Goal: Information Seeking & Learning: Find specific fact

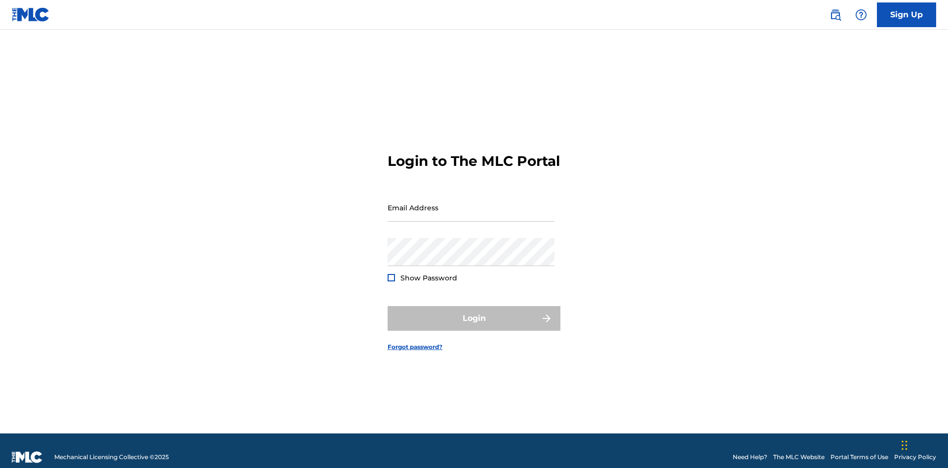
scroll to position [13, 0]
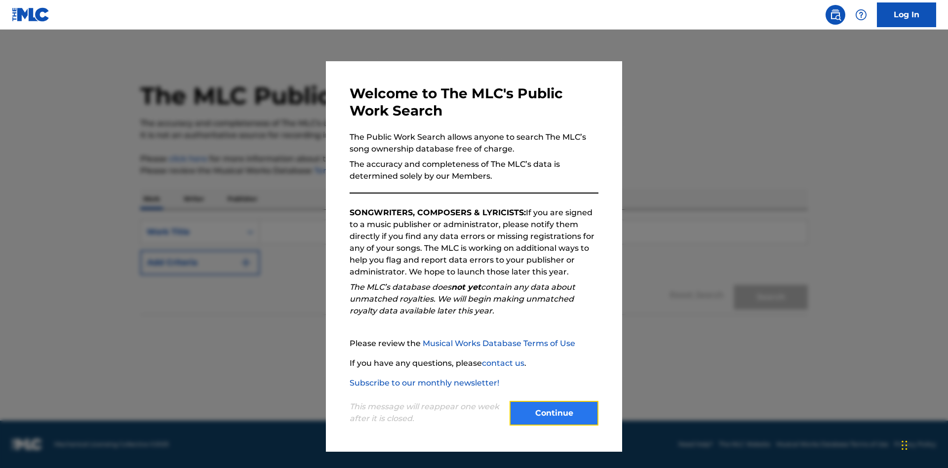
click at [554, 413] on button "Continue" at bounding box center [553, 413] width 89 height 25
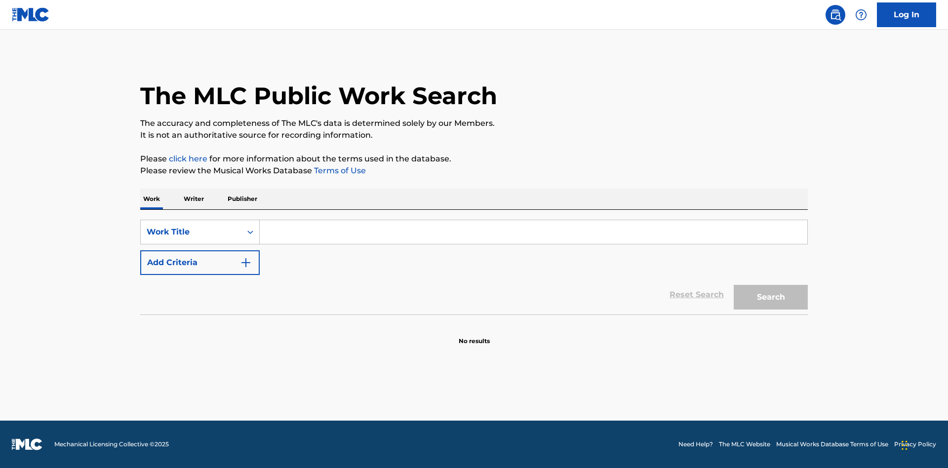
click at [533, 232] on input "Search Form" at bounding box center [533, 232] width 547 height 24
type input "MENEAME"
click at [770, 297] on button "Search" at bounding box center [770, 297] width 74 height 25
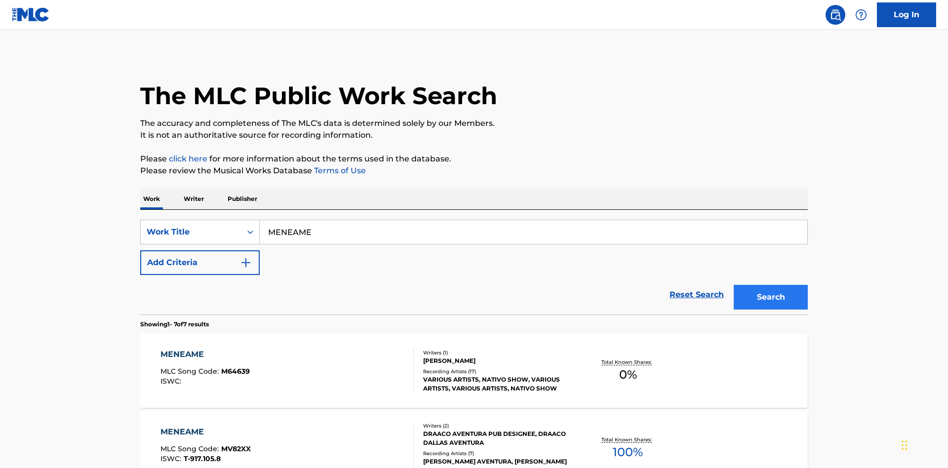
scroll to position [503, 0]
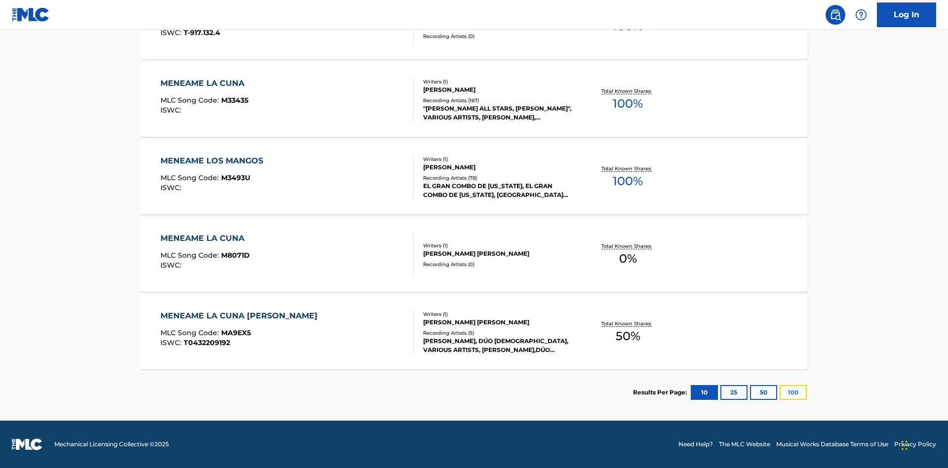
click at [779, 392] on button "100" at bounding box center [792, 392] width 27 height 15
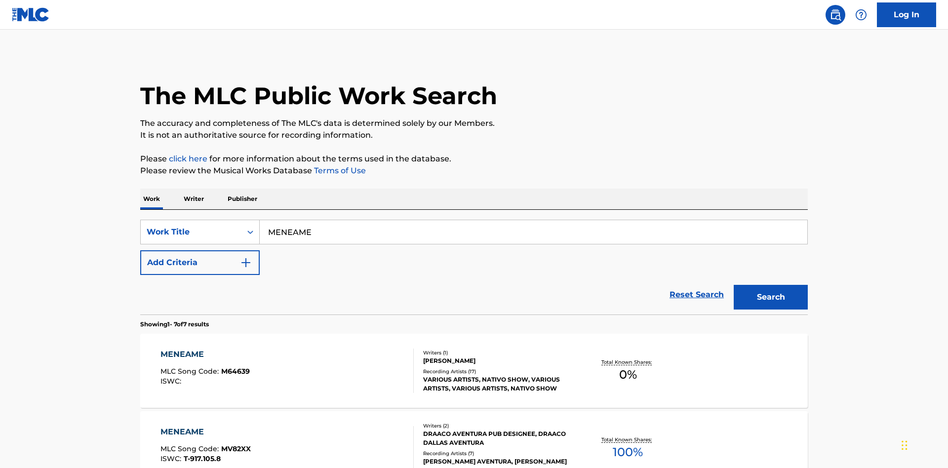
scroll to position [367, 0]
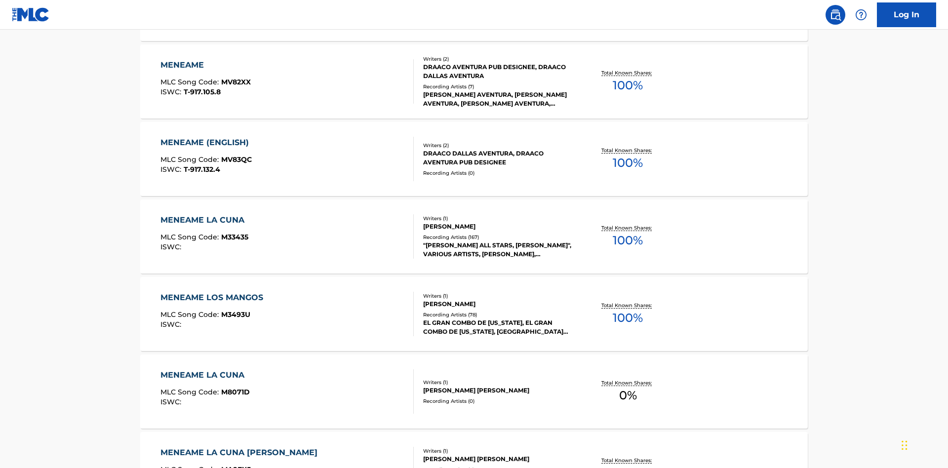
click at [205, 65] on div "MENEAME" at bounding box center [205, 65] width 90 height 12
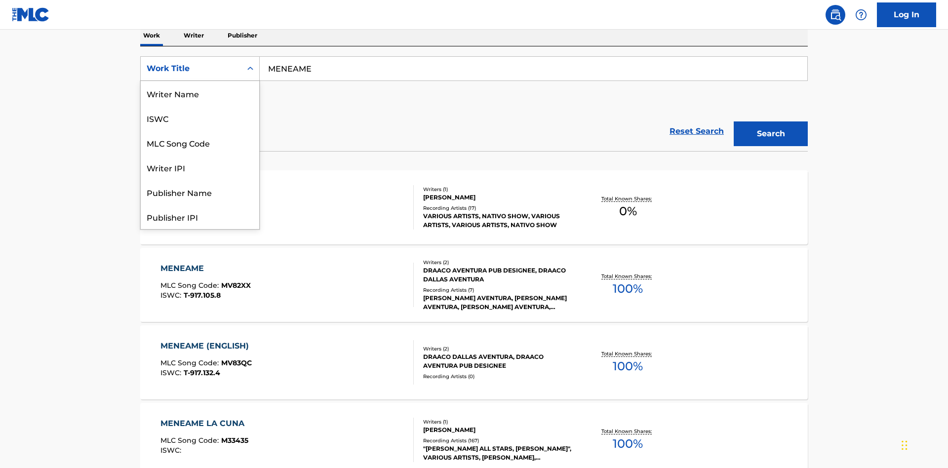
scroll to position [49, 0]
click at [200, 81] on div "ISWC" at bounding box center [200, 68] width 118 height 25
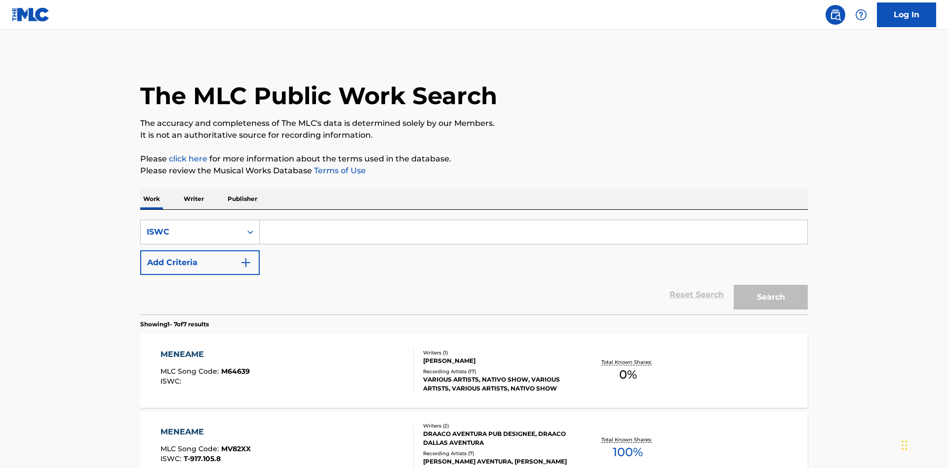
click at [533, 220] on input "Search Form" at bounding box center [533, 232] width 547 height 24
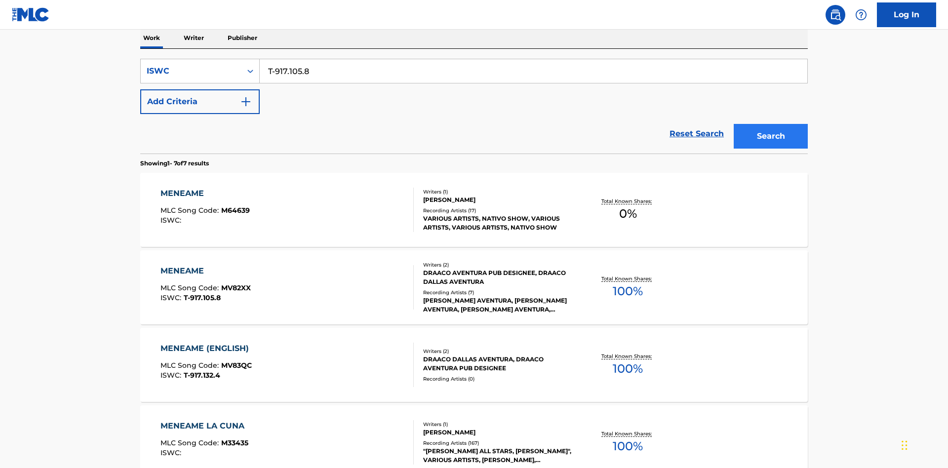
type input "T-917.105.8"
click at [770, 124] on button "Search" at bounding box center [770, 136] width 74 height 25
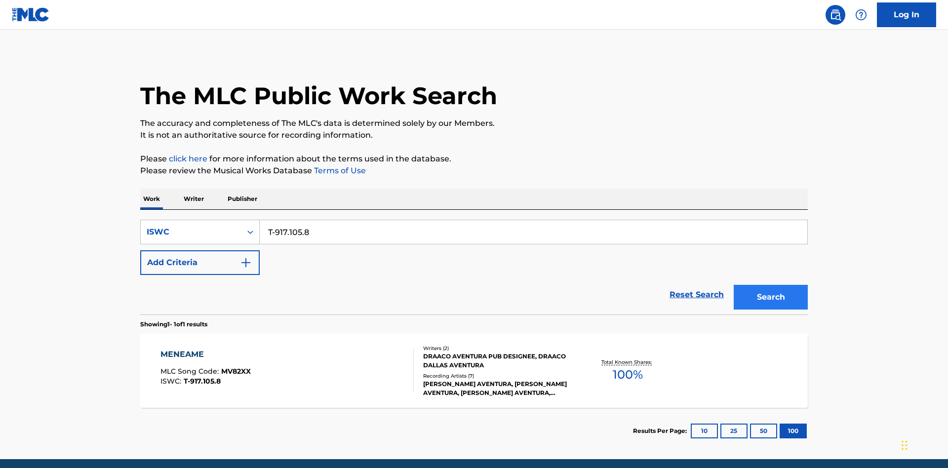
scroll to position [38, 0]
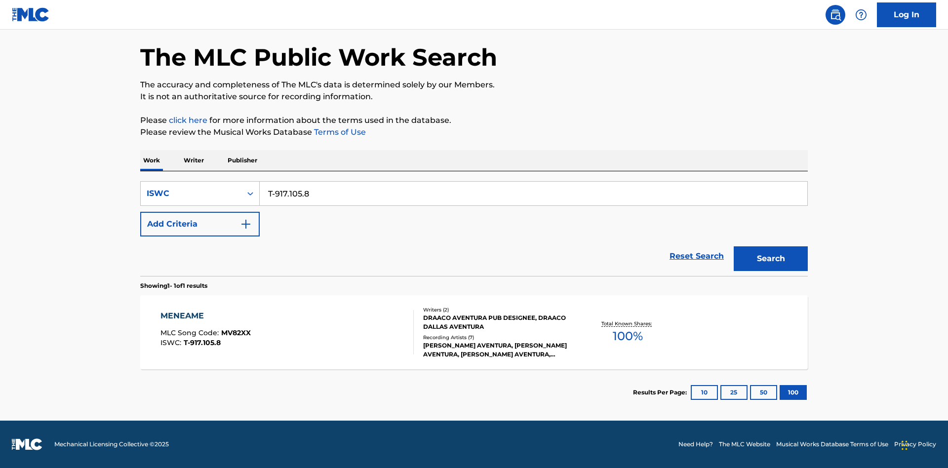
click at [205, 316] on div "MENEAME" at bounding box center [205, 316] width 90 height 12
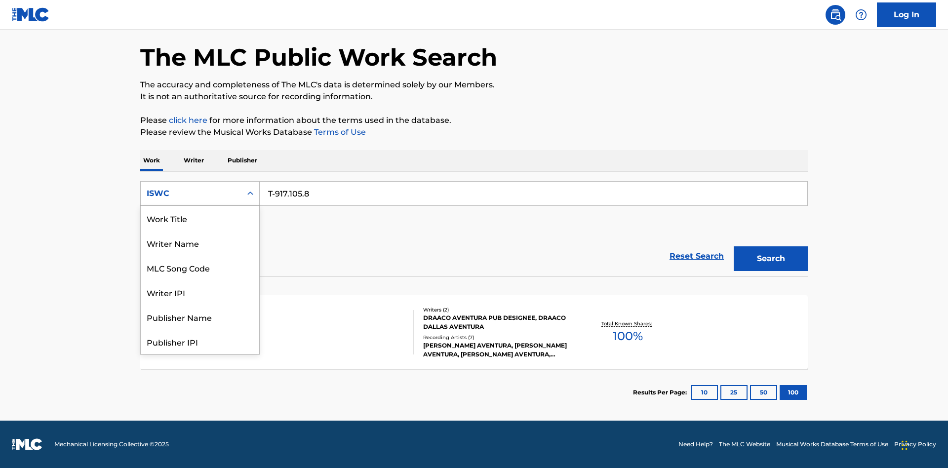
scroll to position [49, 0]
click at [200, 218] on div "MLC Song Code" at bounding box center [200, 218] width 118 height 25
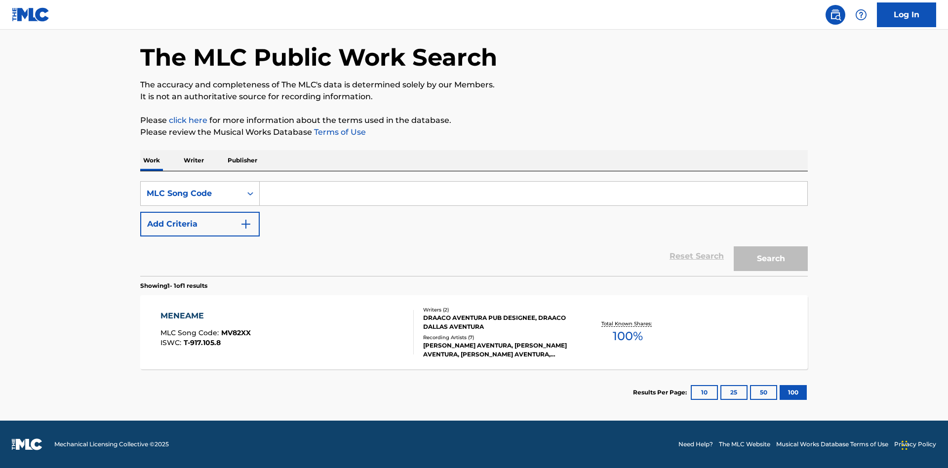
click at [533, 193] on input "Search Form" at bounding box center [533, 194] width 547 height 24
type input "MV82XX"
click at [770, 259] on button "Search" at bounding box center [770, 258] width 74 height 25
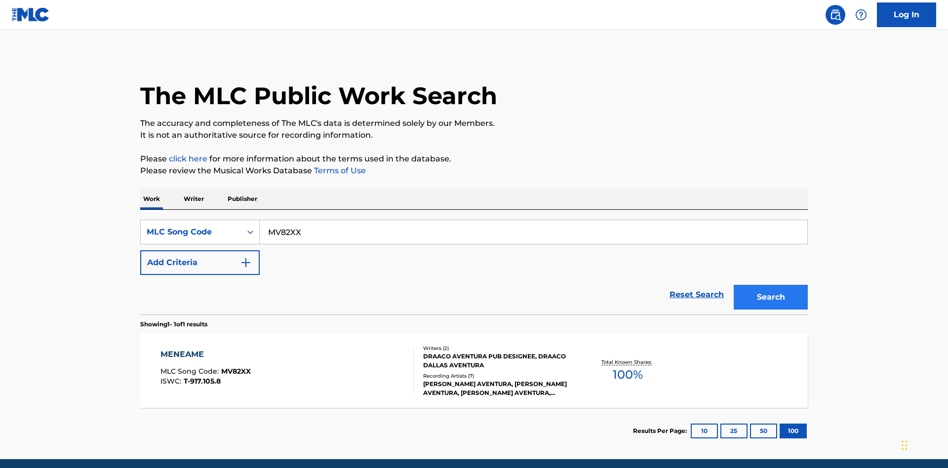
scroll to position [38, 0]
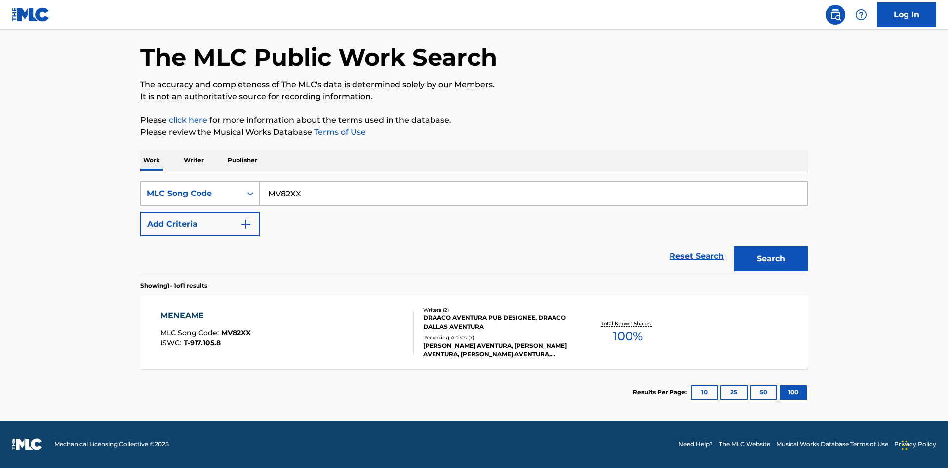
click at [205, 316] on div "MENEAME" at bounding box center [205, 316] width 90 height 12
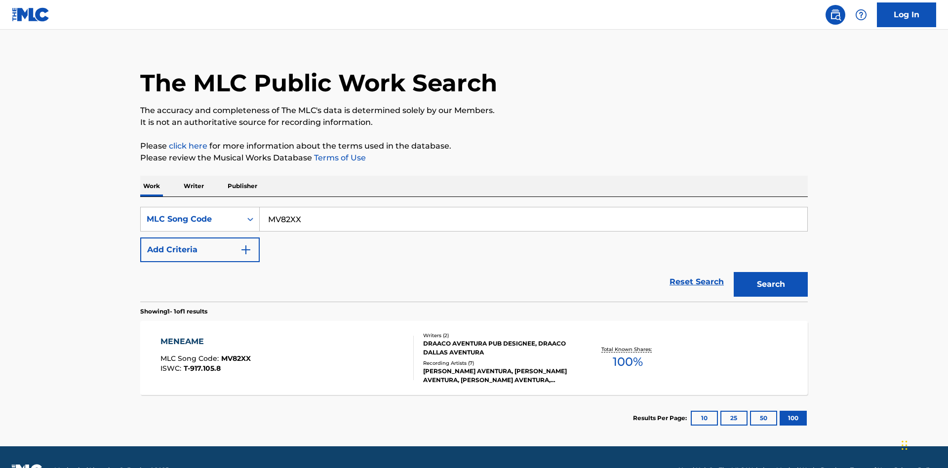
scroll to position [38, 0]
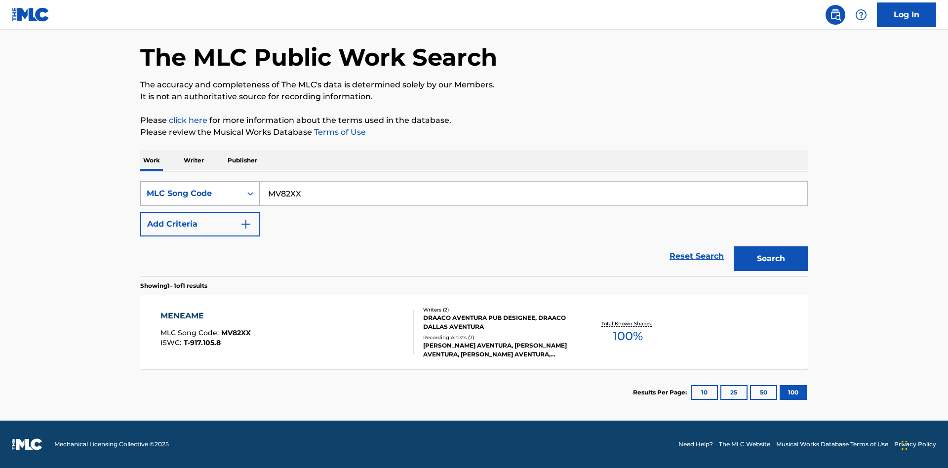
click at [191, 193] on div "MLC Song Code" at bounding box center [191, 194] width 89 height 12
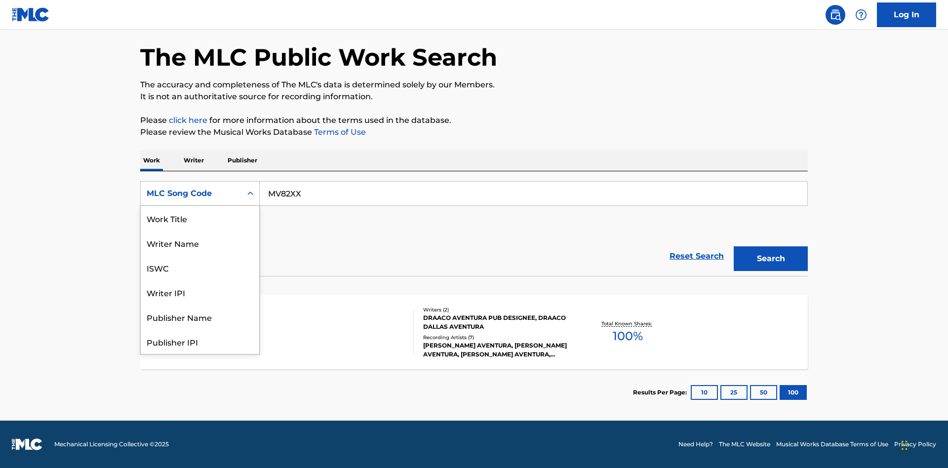
scroll to position [49, 0]
click at [200, 206] on div "Writer Name" at bounding box center [200, 193] width 118 height 25
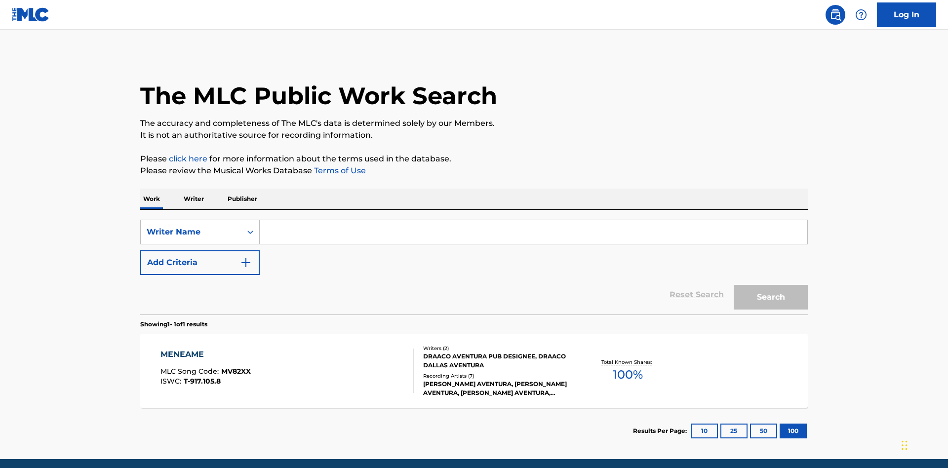
click at [533, 220] on input "Search Form" at bounding box center [533, 232] width 547 height 24
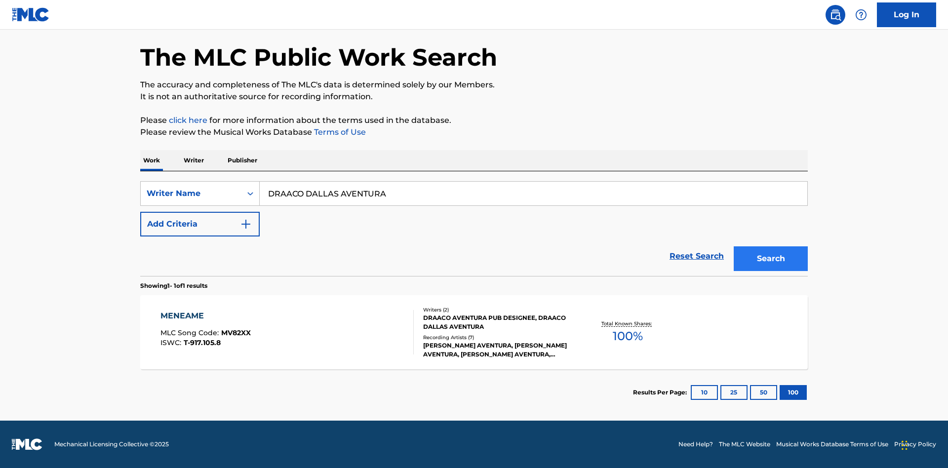
type input "DRAACO DALLAS AVENTURA"
click at [770, 259] on button "Search" at bounding box center [770, 258] width 74 height 25
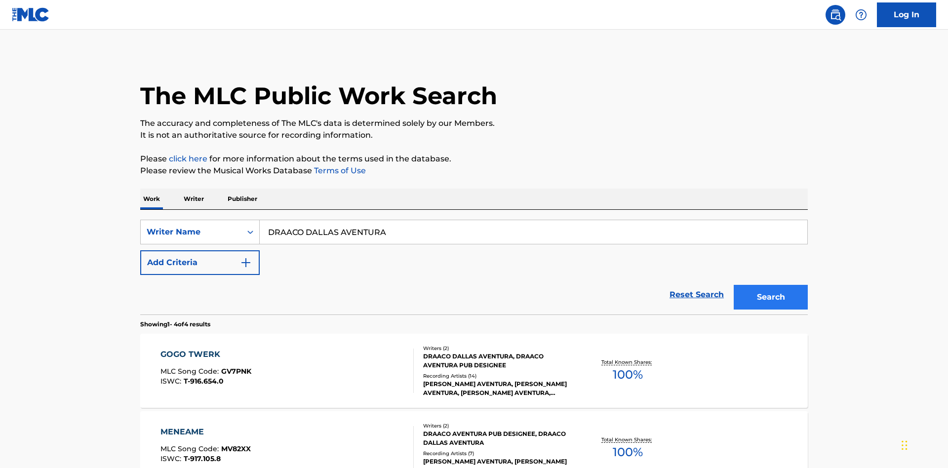
scroll to position [271, 0]
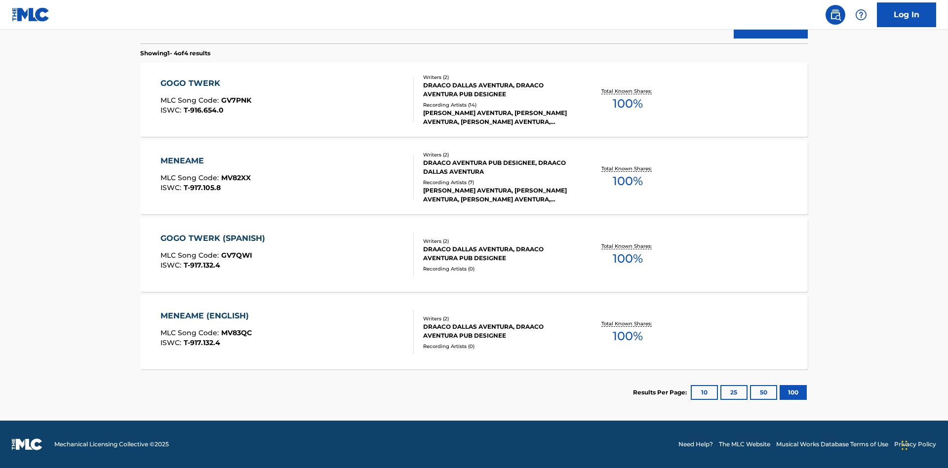
click at [205, 161] on div "MENEAME" at bounding box center [205, 161] width 90 height 12
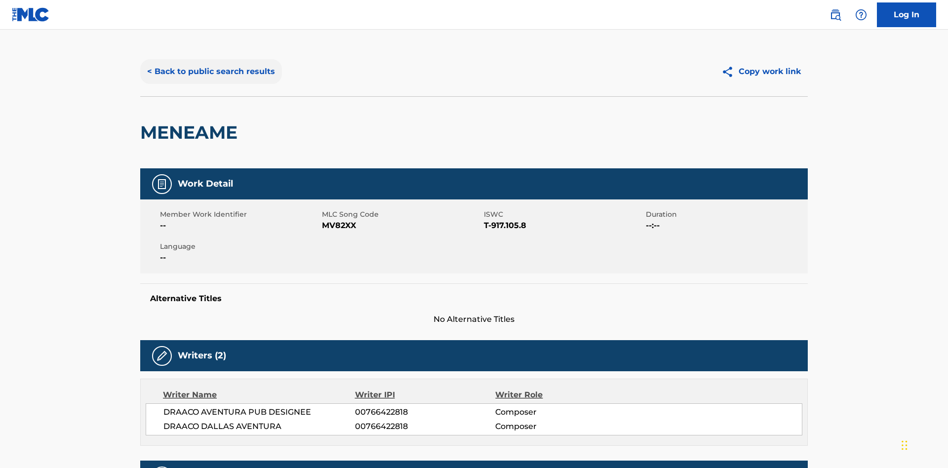
click at [210, 72] on button "< Back to public search results" at bounding box center [211, 71] width 142 height 25
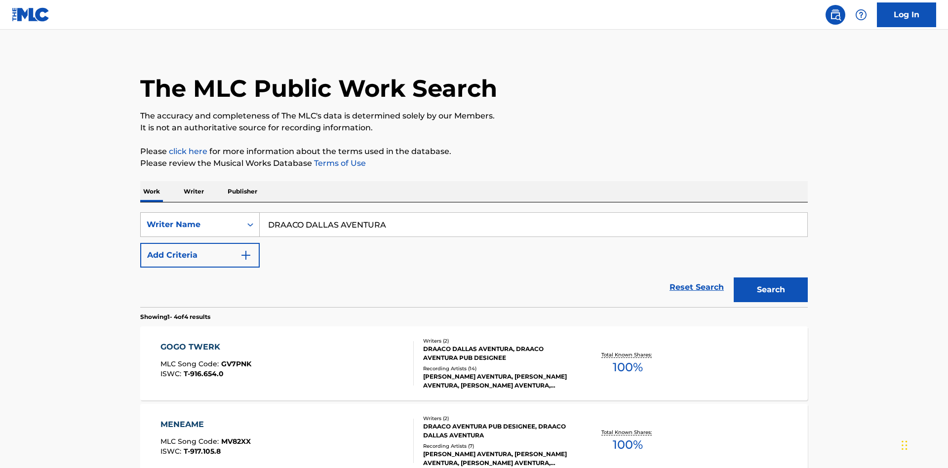
click at [191, 219] on div "Writer Name" at bounding box center [191, 225] width 89 height 12
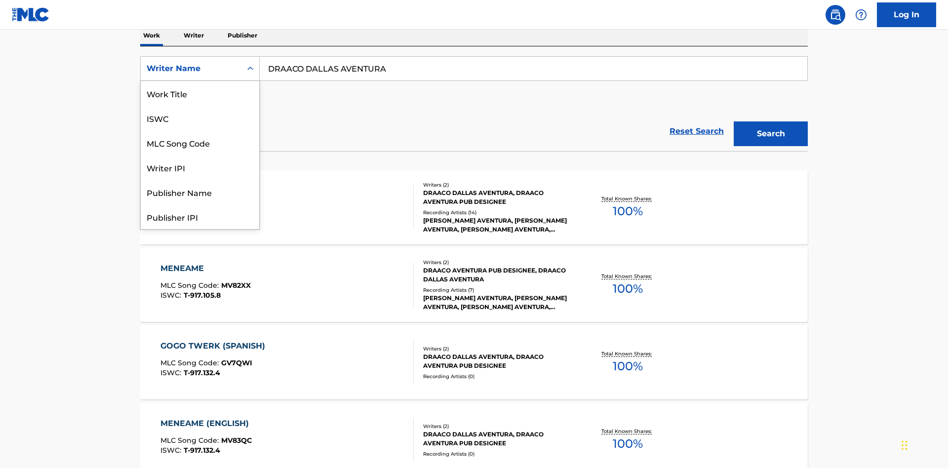
scroll to position [49, 0]
click at [200, 118] on div "Writer IPI" at bounding box center [200, 118] width 118 height 25
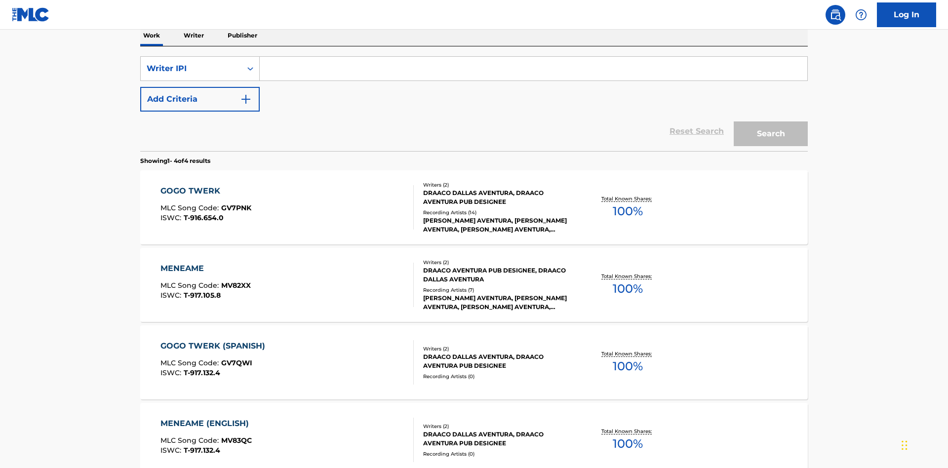
click at [533, 71] on input "Search Form" at bounding box center [533, 69] width 547 height 24
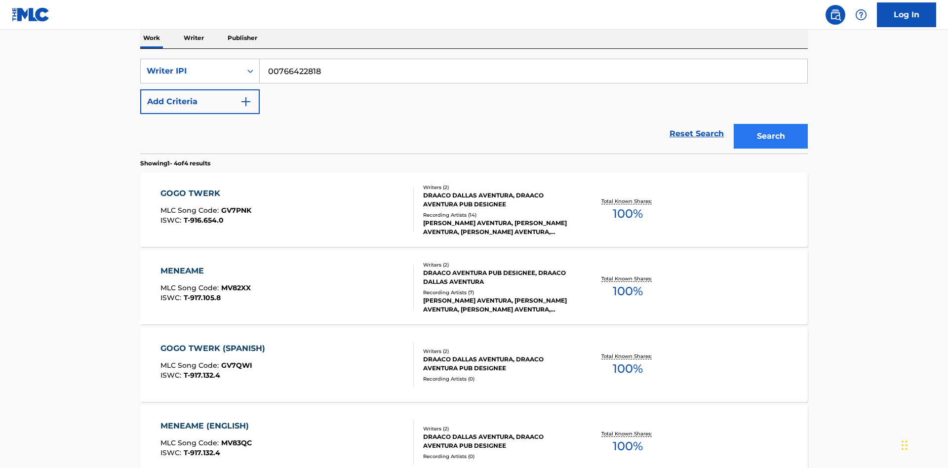
type input "00766422818"
click at [770, 124] on button "Search" at bounding box center [770, 136] width 74 height 25
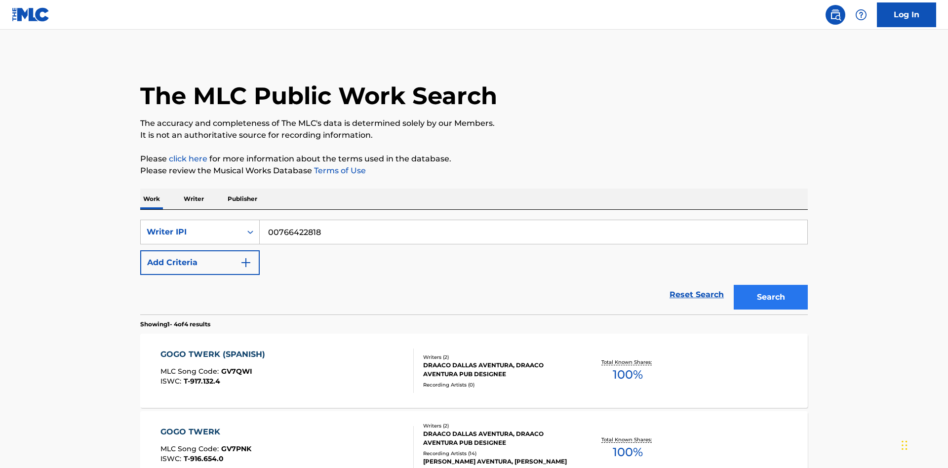
scroll to position [271, 0]
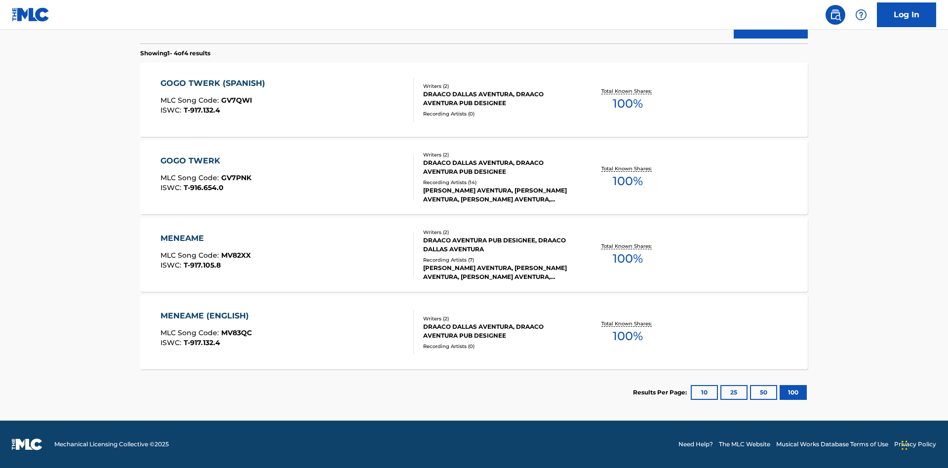
click at [205, 238] on div "MENEAME" at bounding box center [205, 238] width 90 height 12
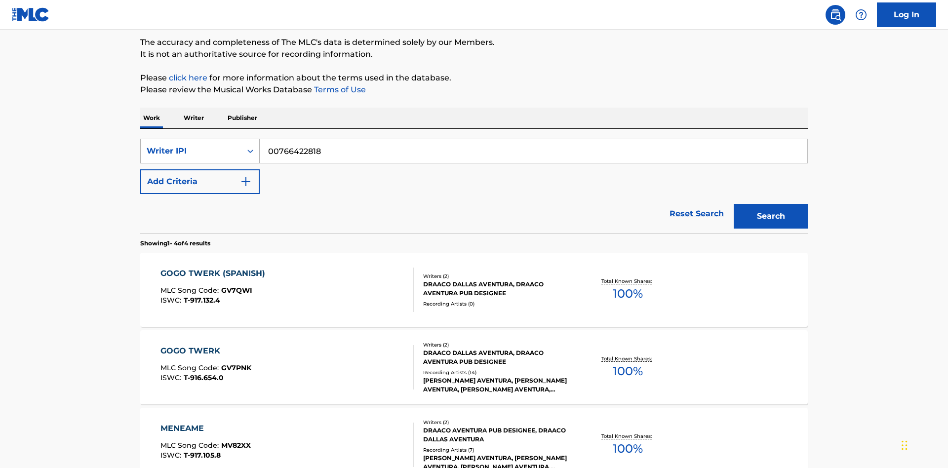
click at [191, 145] on div "Writer IPI" at bounding box center [191, 151] width 89 height 12
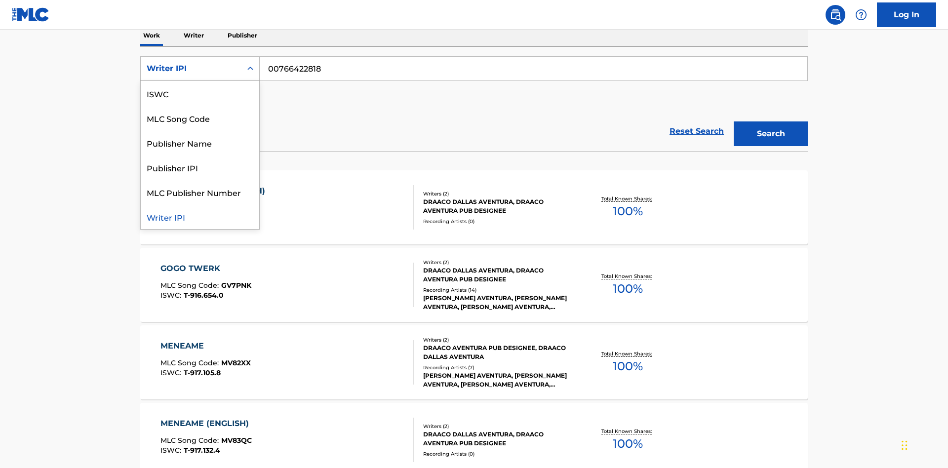
click at [200, 143] on div "Publisher Name" at bounding box center [200, 142] width 118 height 25
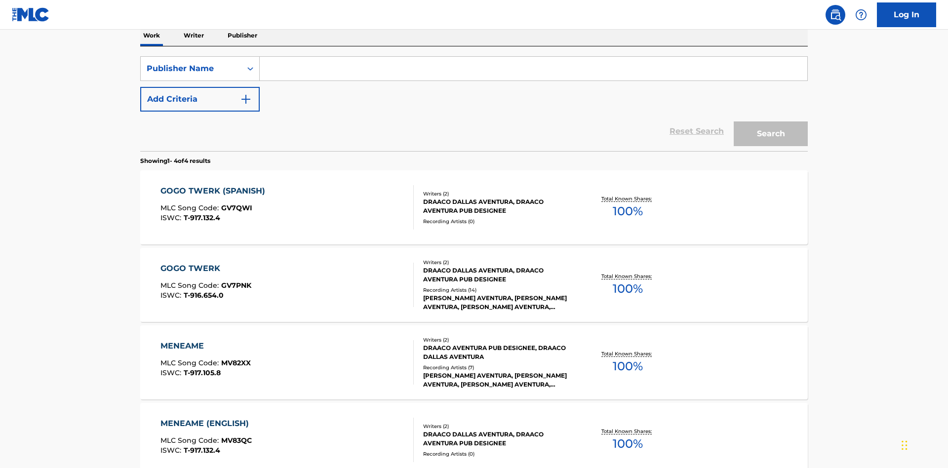
click at [533, 71] on input "Search Form" at bounding box center [533, 69] width 547 height 24
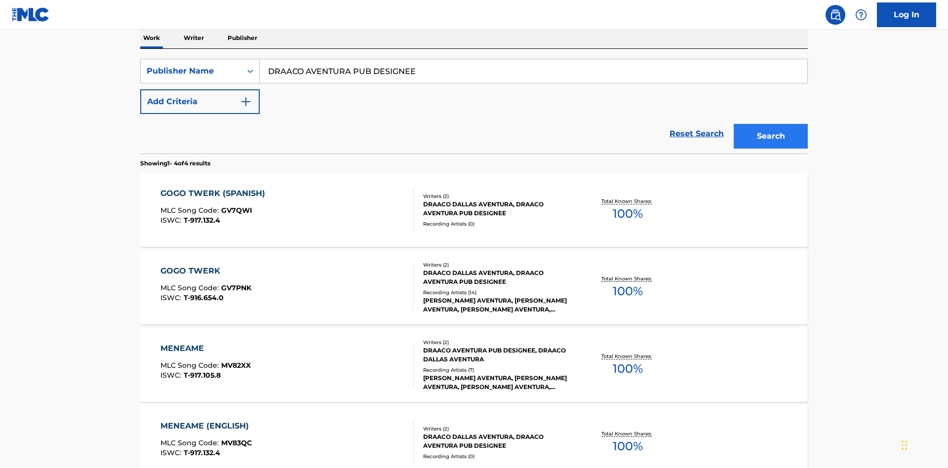
type input "DRAACO AVENTURA PUB DESIGNEE"
click at [770, 124] on button "Search" at bounding box center [770, 136] width 74 height 25
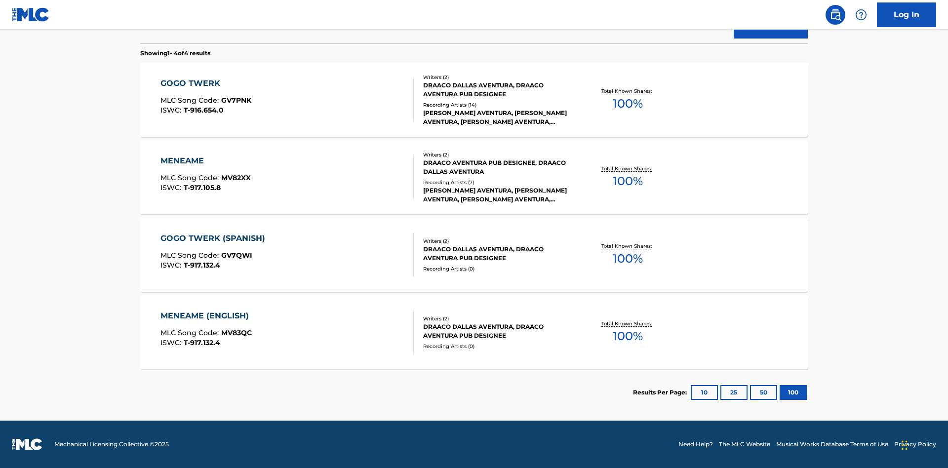
click at [205, 161] on div "MENEAME" at bounding box center [205, 161] width 90 height 12
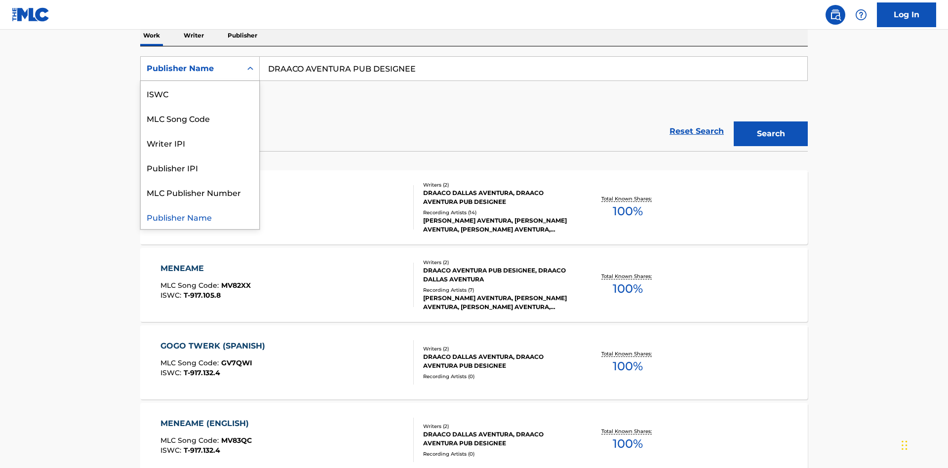
click at [200, 167] on div "Publisher IPI" at bounding box center [200, 167] width 118 height 25
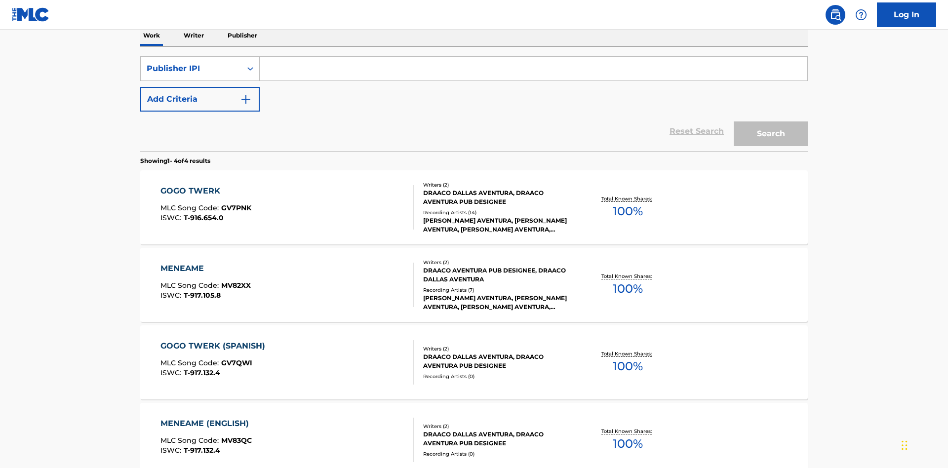
click at [533, 71] on input "Search Form" at bounding box center [533, 69] width 547 height 24
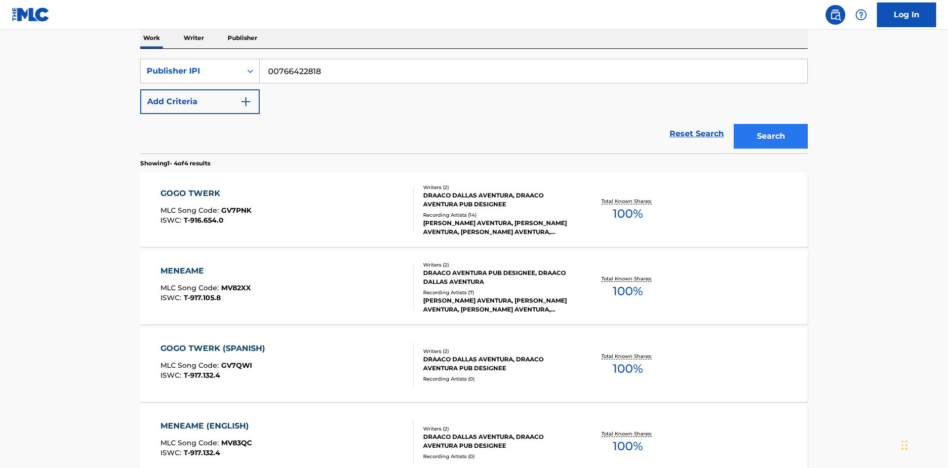
type input "00766422818"
click at [770, 124] on button "Search" at bounding box center [770, 136] width 74 height 25
